Goal: Task Accomplishment & Management: Use online tool/utility

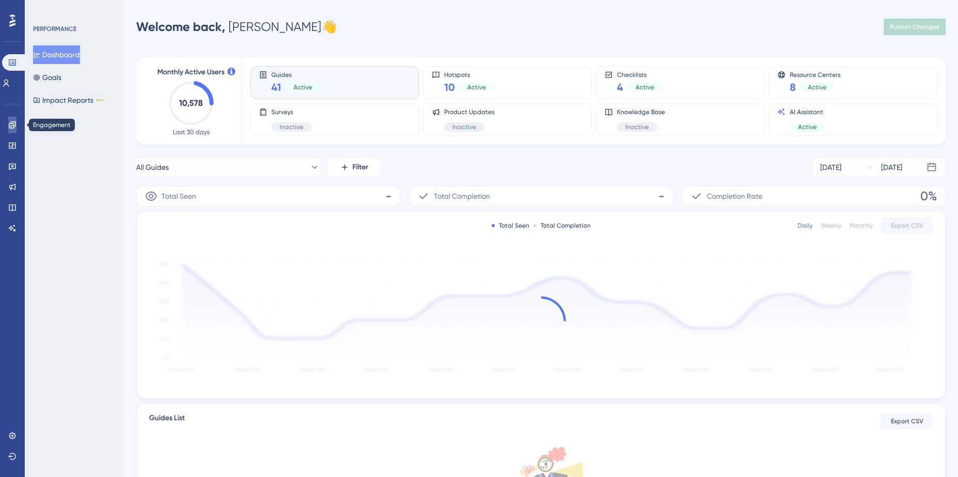
click at [8, 126] on link at bounding box center [12, 125] width 8 height 17
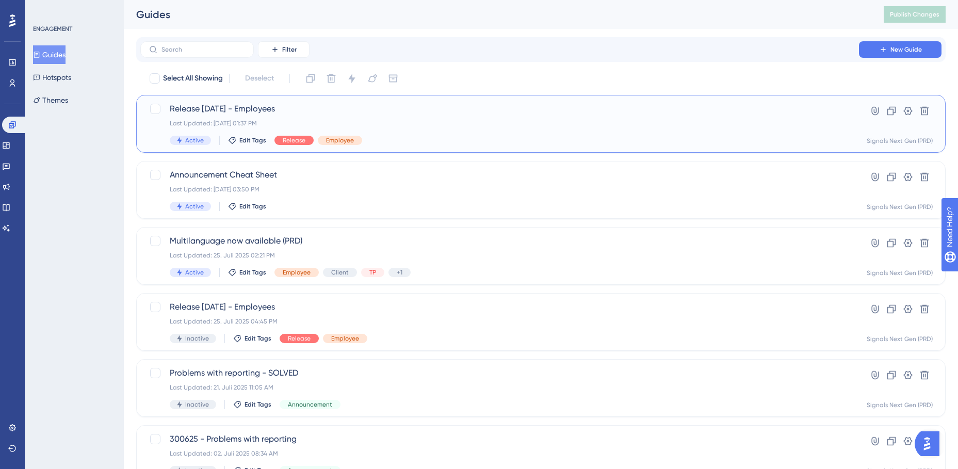
click at [327, 109] on span "Release [DATE] - Employees" at bounding box center [500, 109] width 660 height 12
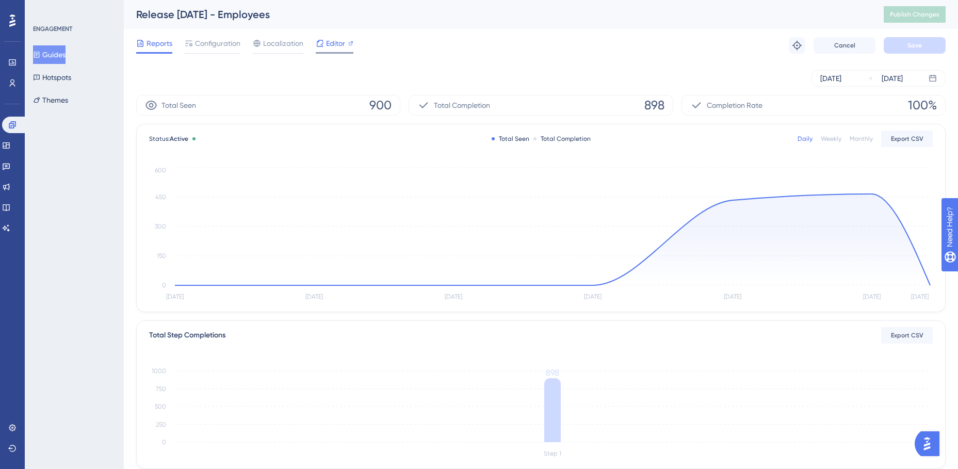
click at [335, 49] on span "Editor" at bounding box center [335, 43] width 19 height 12
click at [341, 45] on span "Editor" at bounding box center [335, 43] width 19 height 12
